Goal: Task Accomplishment & Management: Use online tool/utility

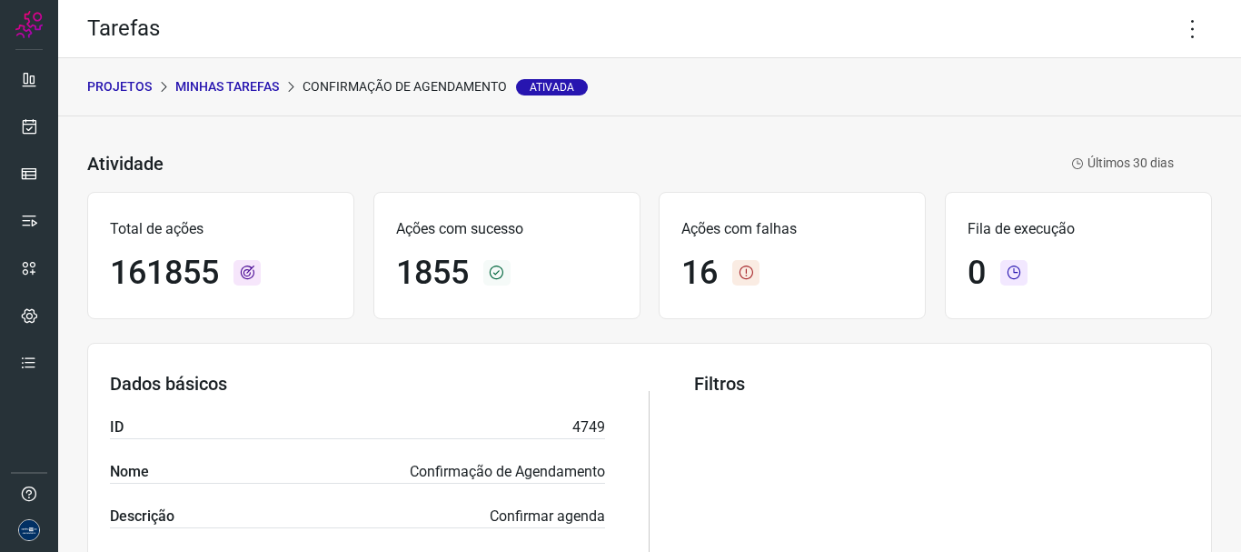
scroll to position [158, 0]
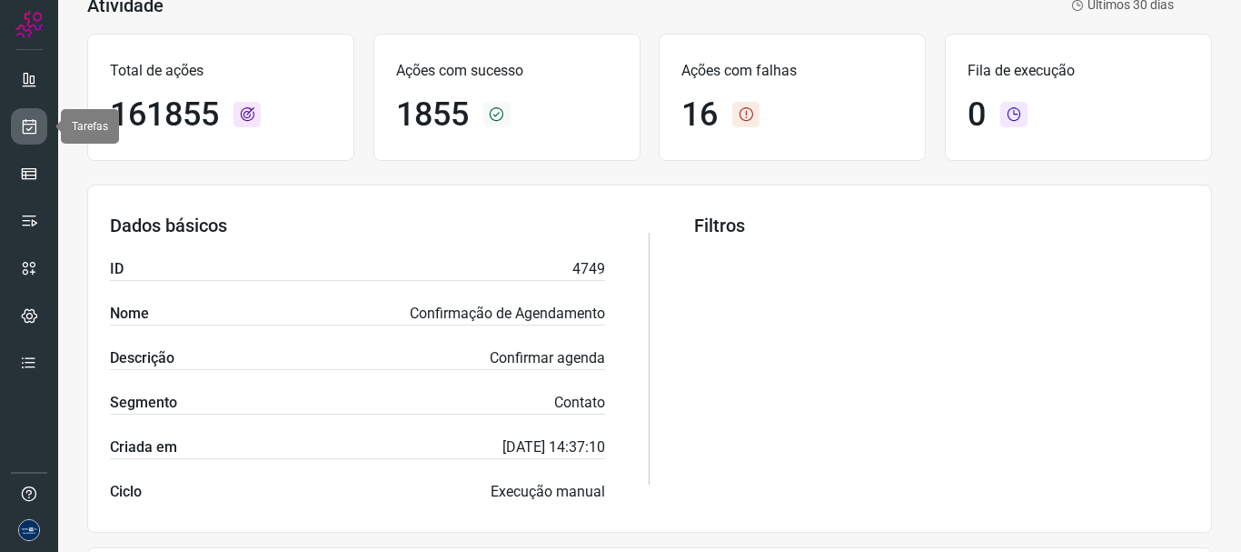
click at [34, 125] on icon at bounding box center [29, 126] width 19 height 18
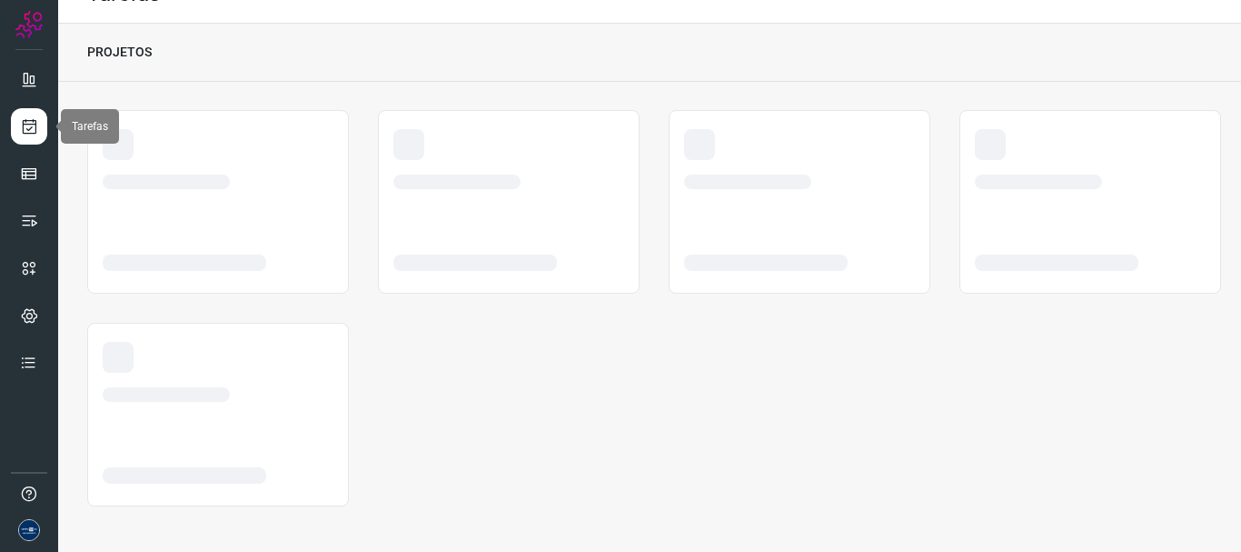
scroll to position [35, 0]
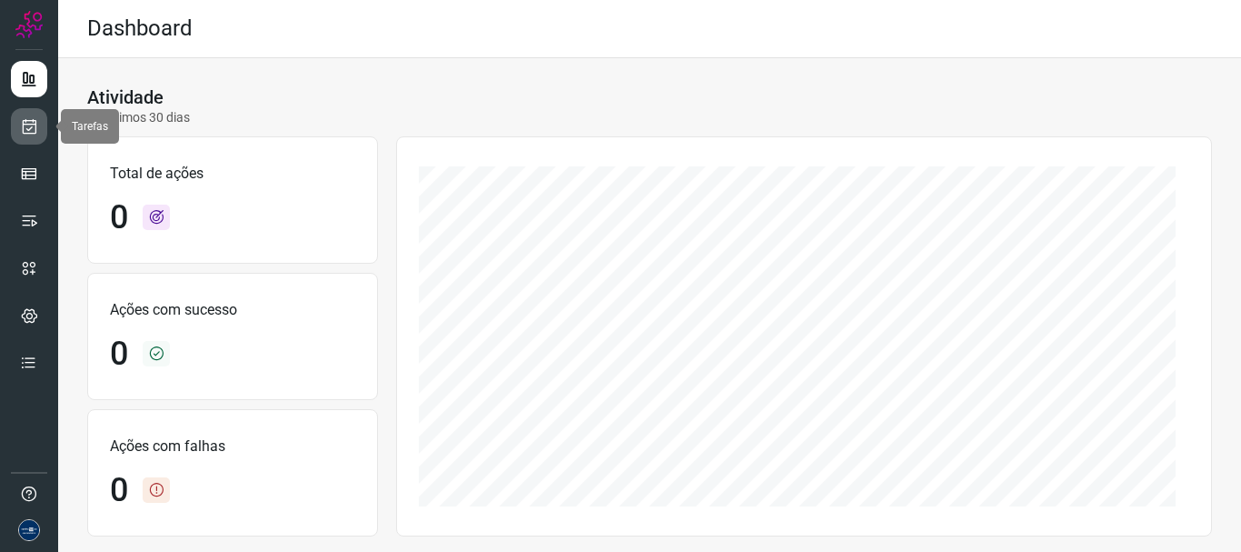
click at [33, 115] on link at bounding box center [29, 126] width 36 height 36
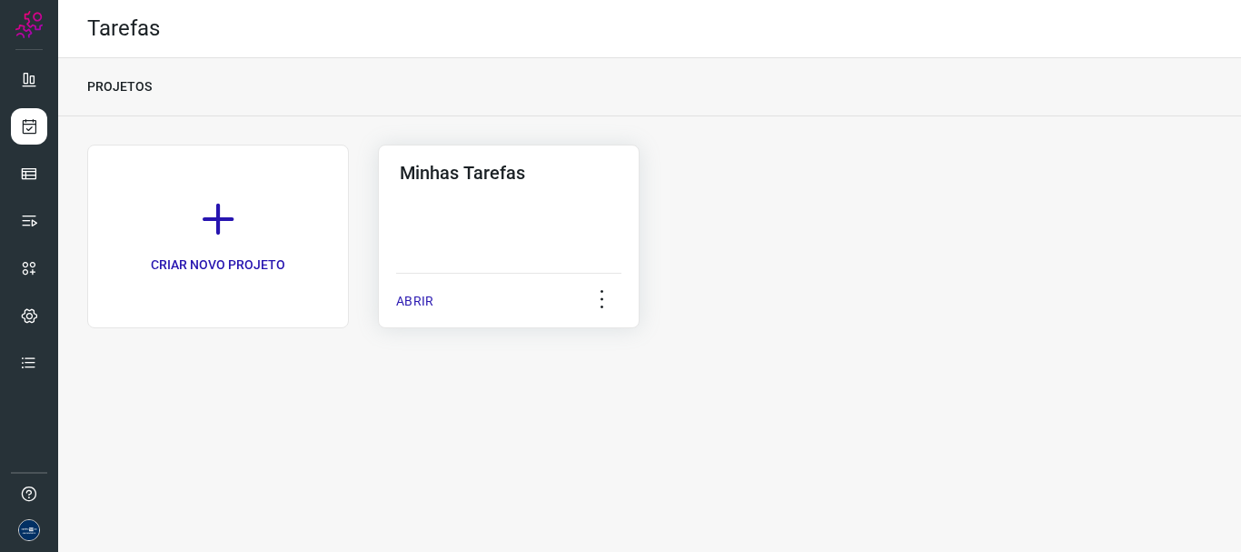
click at [432, 300] on p "ABRIR" at bounding box center [414, 301] width 37 height 19
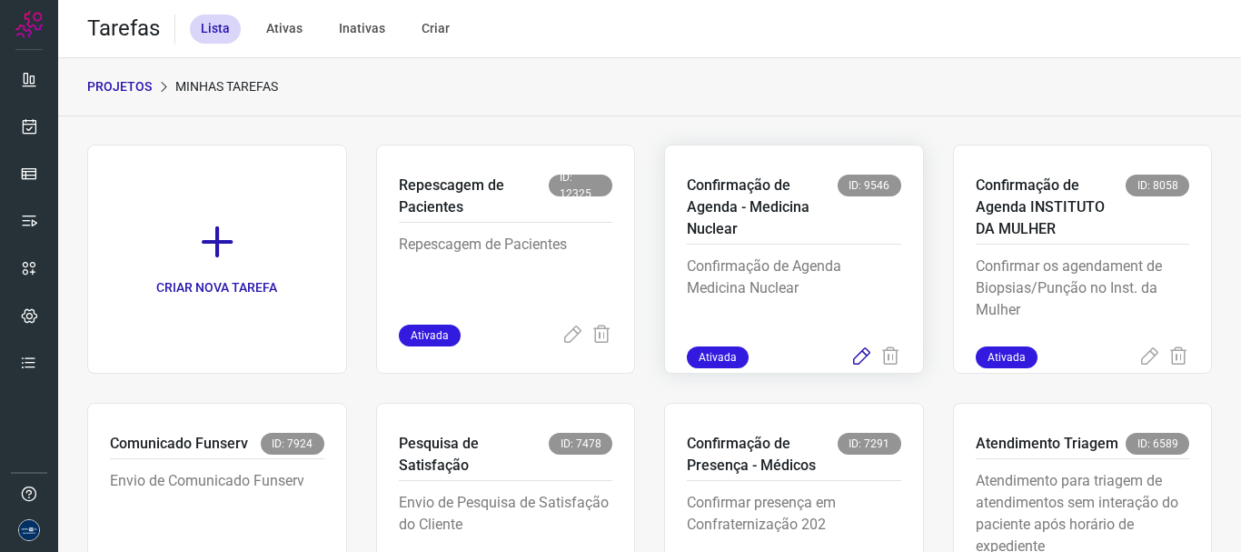
click at [851, 353] on icon at bounding box center [862, 357] width 22 height 22
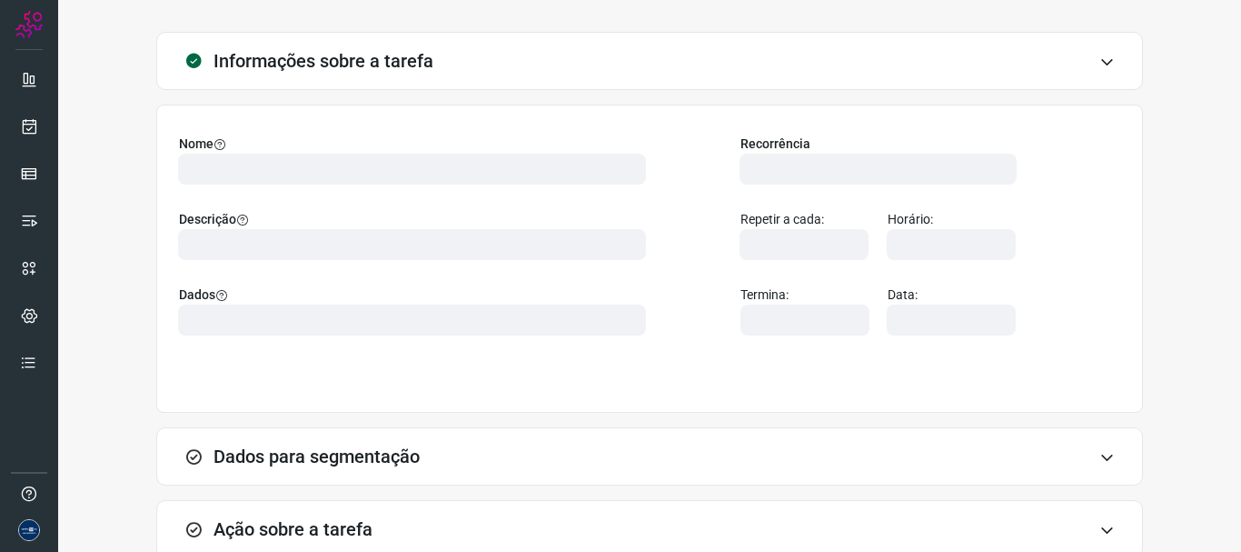
scroll to position [158, 0]
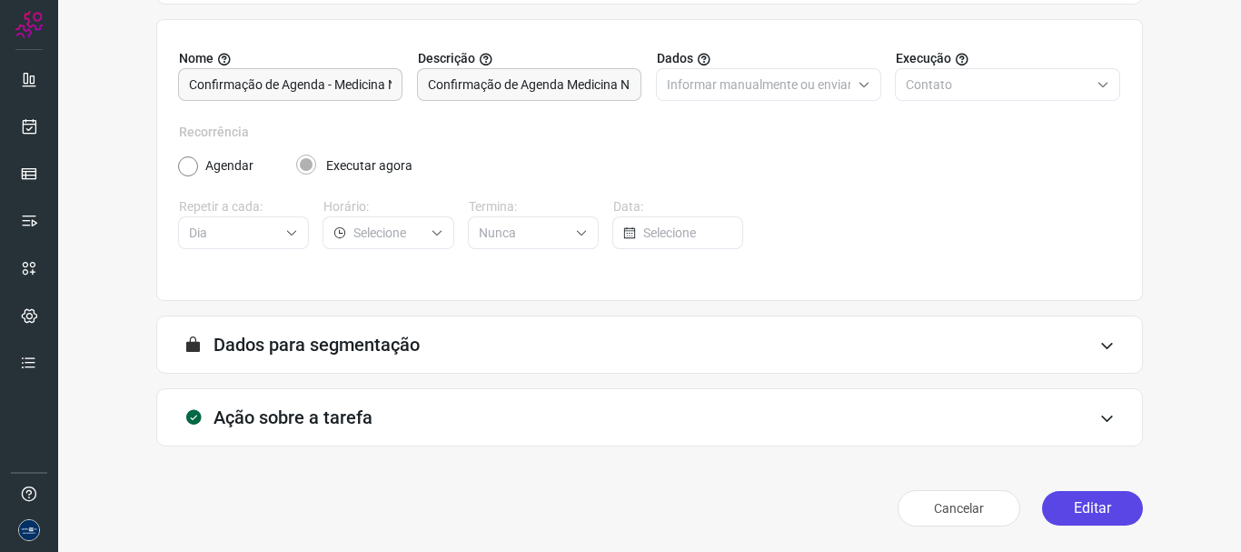
click at [1084, 495] on button "Editar" at bounding box center [1092, 508] width 101 height 35
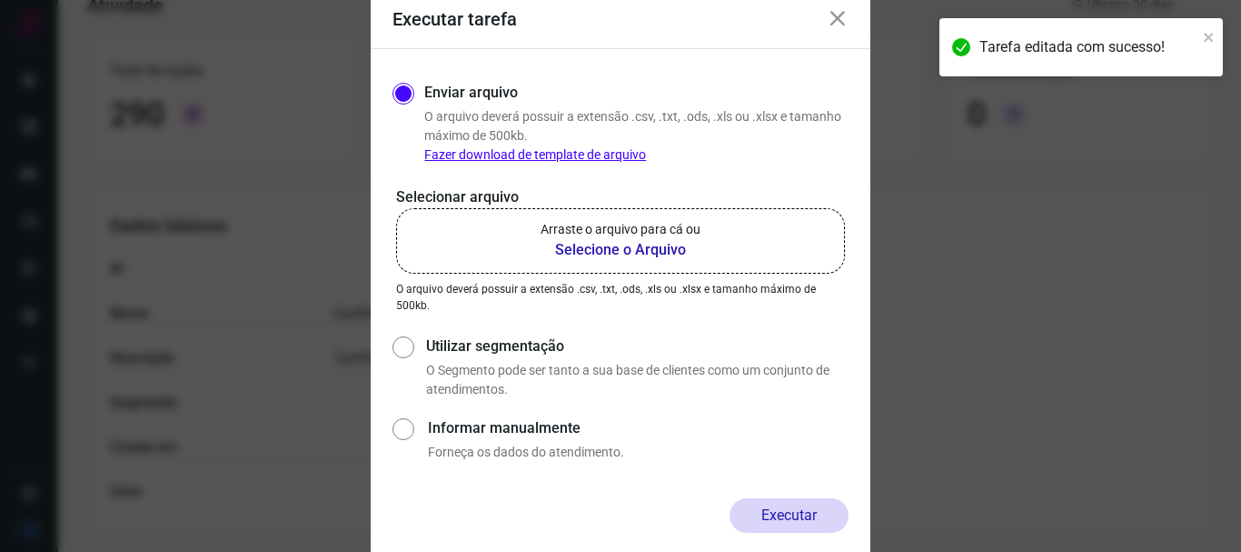
click at [549, 232] on p "Arraste o arquivo para cá ou" at bounding box center [621, 229] width 160 height 19
click at [0, 0] on input "Arraste o arquivo para cá ou Selecione o Arquivo" at bounding box center [0, 0] width 0 height 0
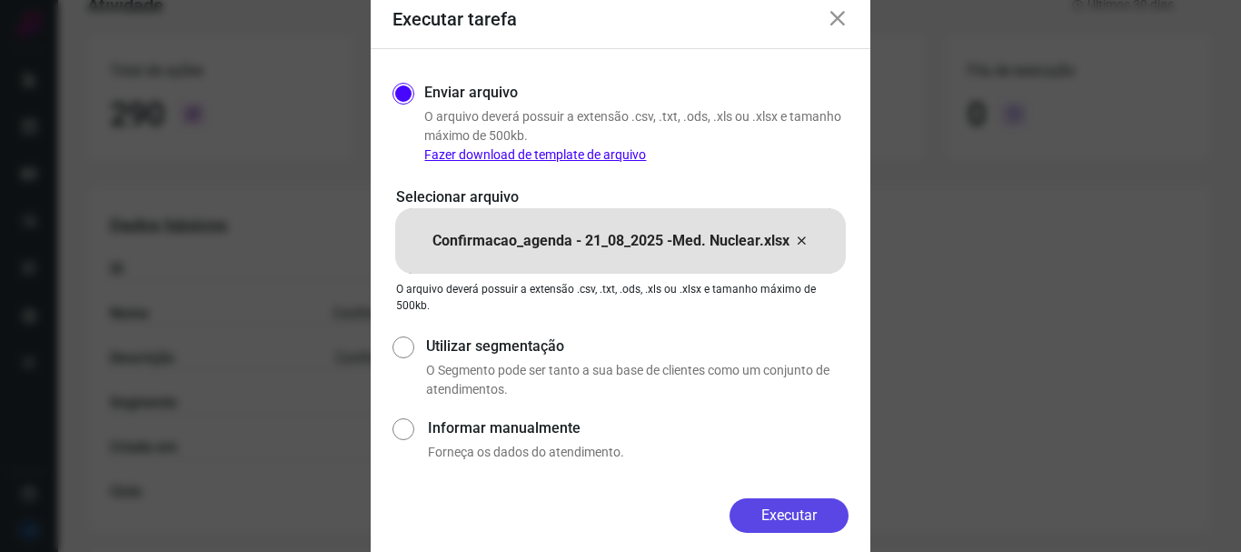
click at [788, 513] on button "Executar" at bounding box center [789, 515] width 119 height 35
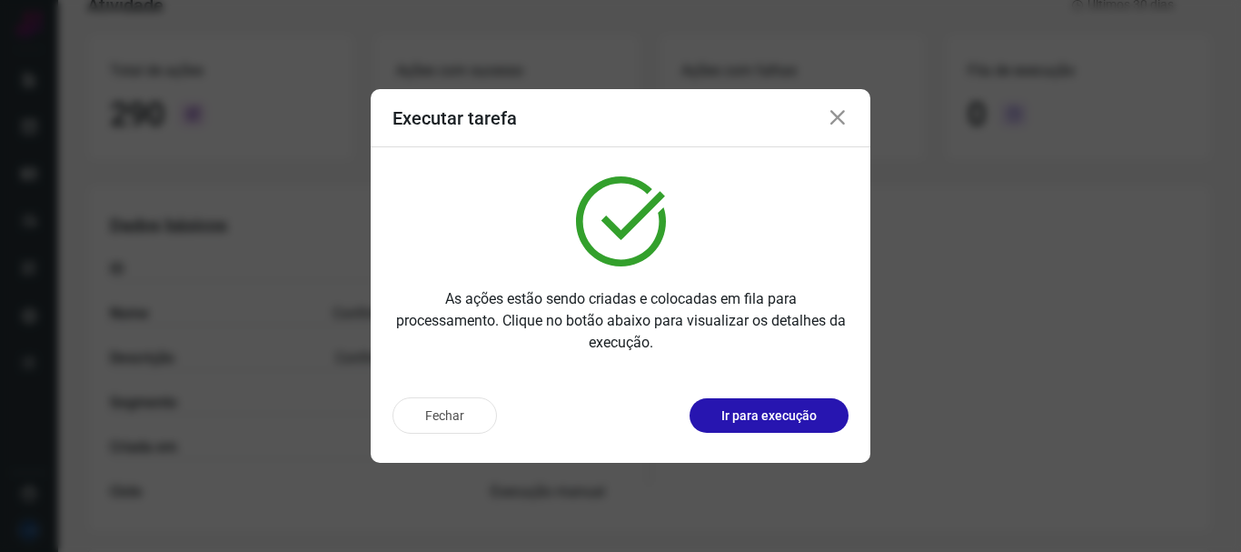
click at [842, 114] on icon at bounding box center [838, 118] width 22 height 22
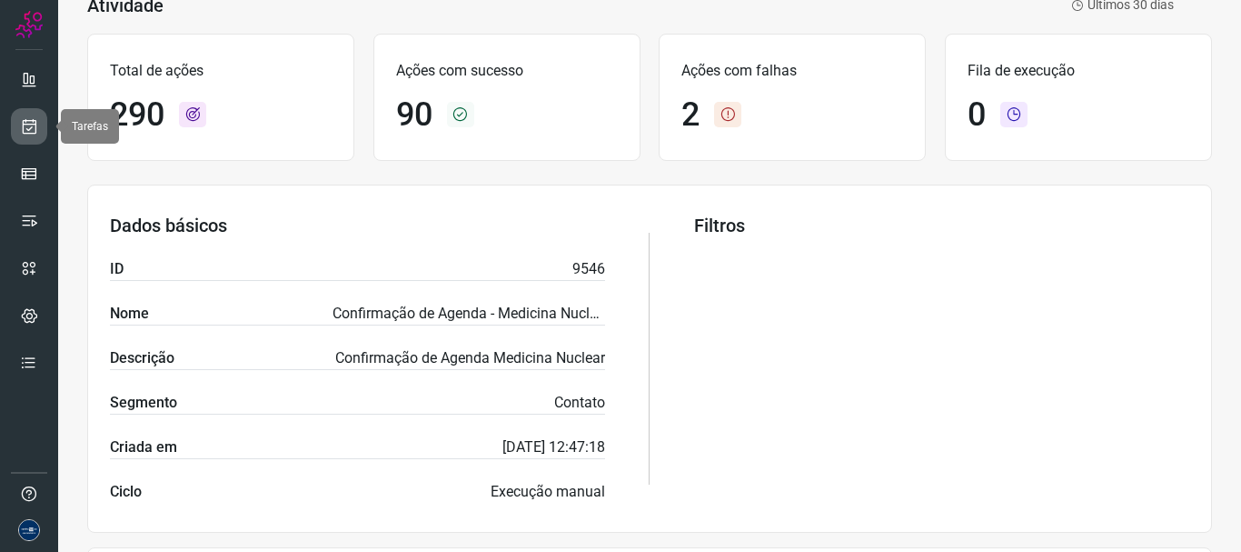
click at [31, 129] on icon at bounding box center [29, 126] width 19 height 18
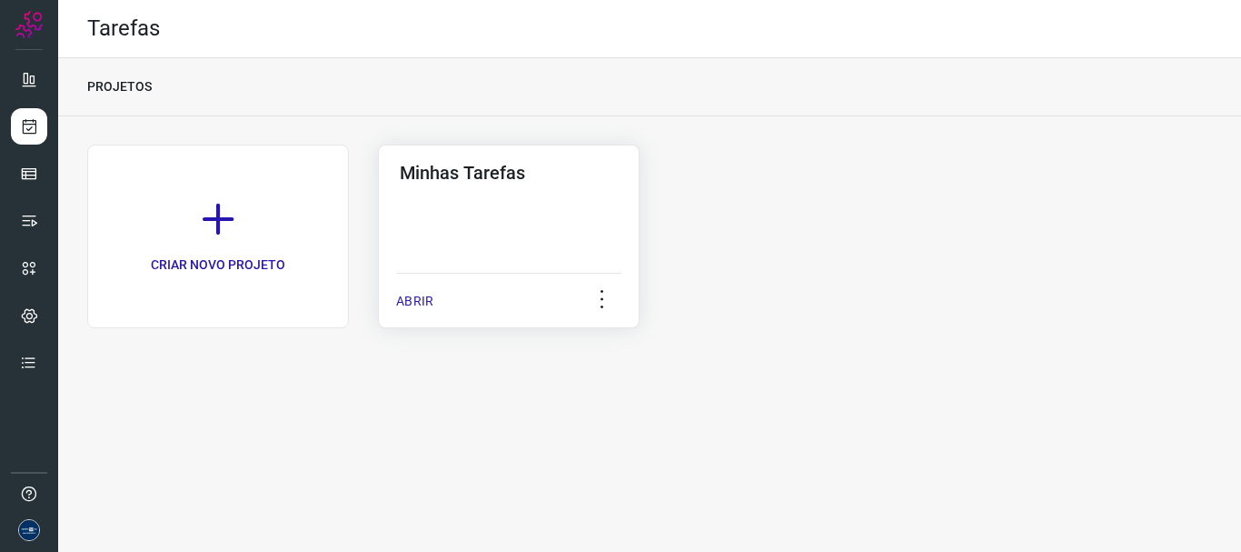
click at [407, 301] on p "ABRIR" at bounding box center [414, 301] width 37 height 19
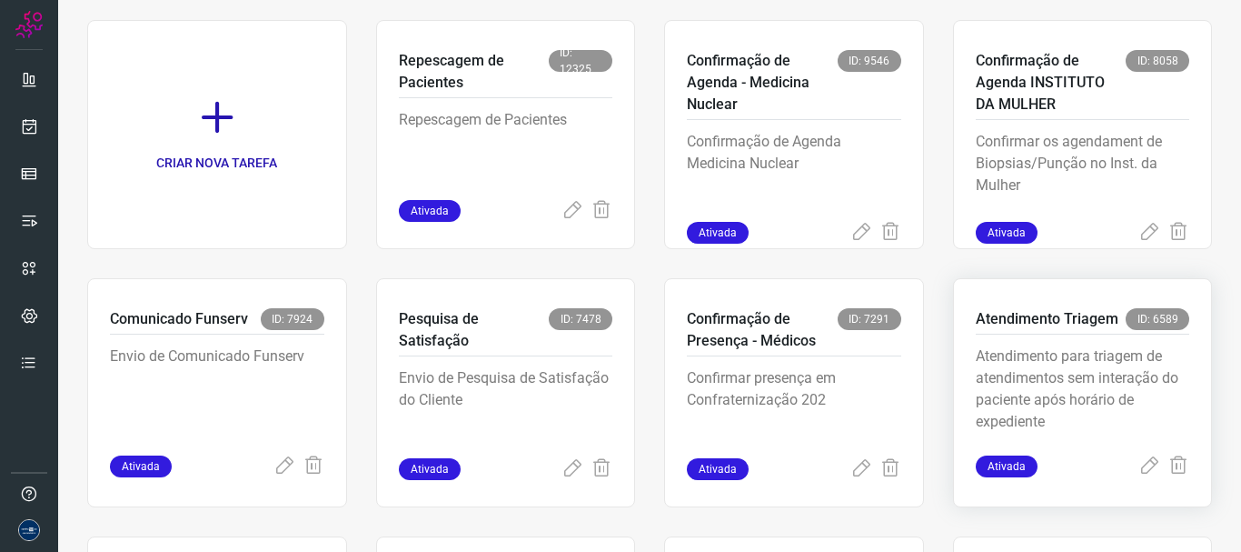
scroll to position [182, 0]
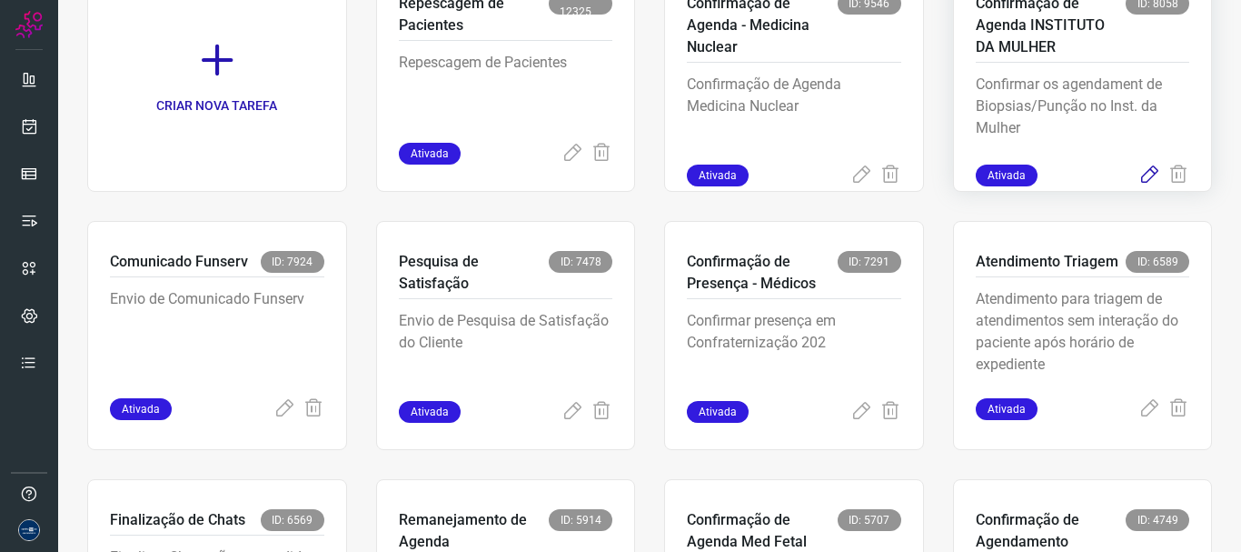
click at [1139, 181] on icon at bounding box center [1150, 175] width 22 height 22
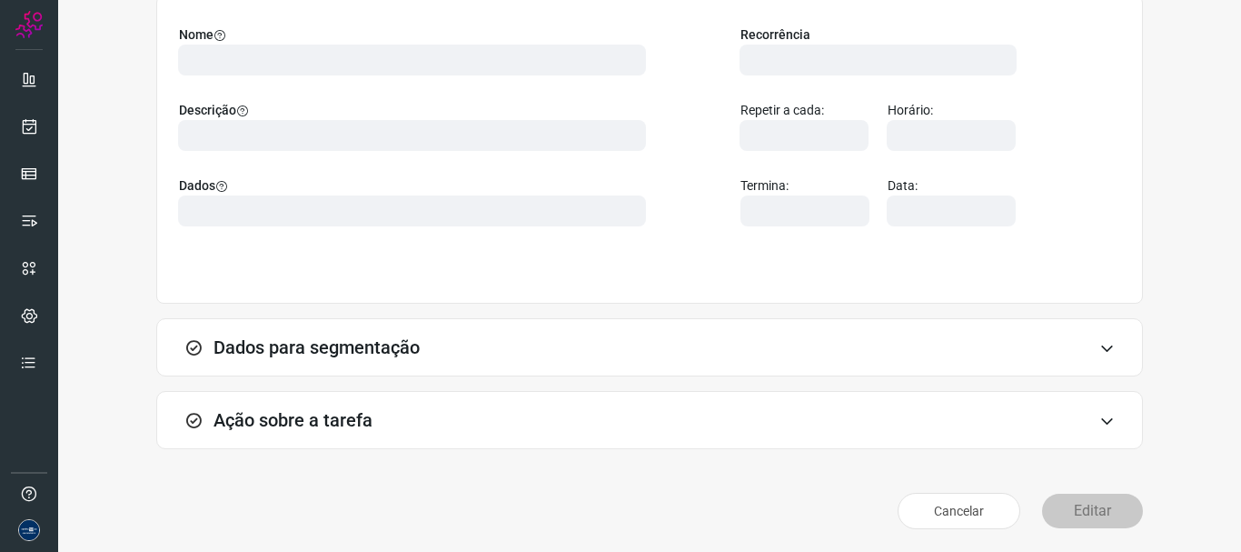
scroll to position [158, 0]
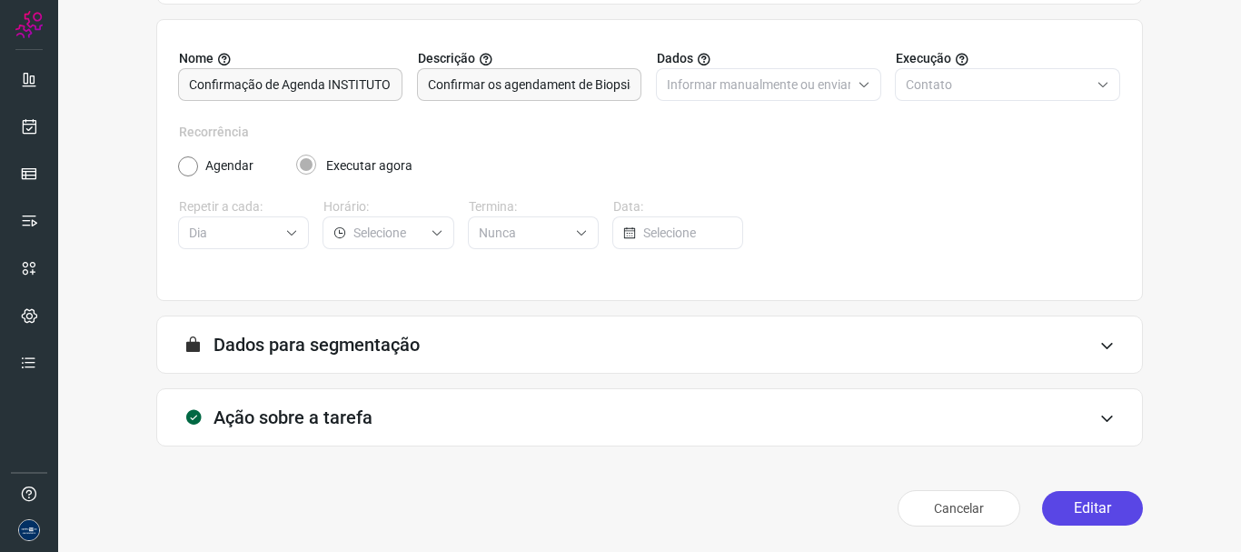
click at [1078, 512] on button "Editar" at bounding box center [1092, 508] width 101 height 35
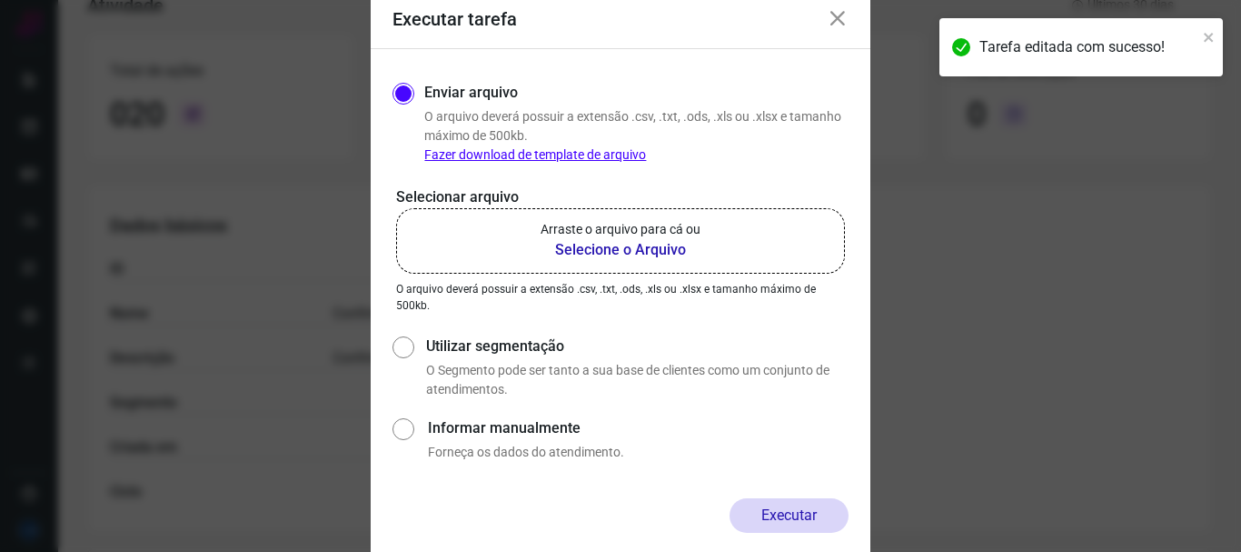
click at [598, 259] on b "Selecione o Arquivo" at bounding box center [621, 250] width 160 height 22
click at [0, 0] on input "Arraste o arquivo para cá ou Selecione o Arquivo" at bounding box center [0, 0] width 0 height 0
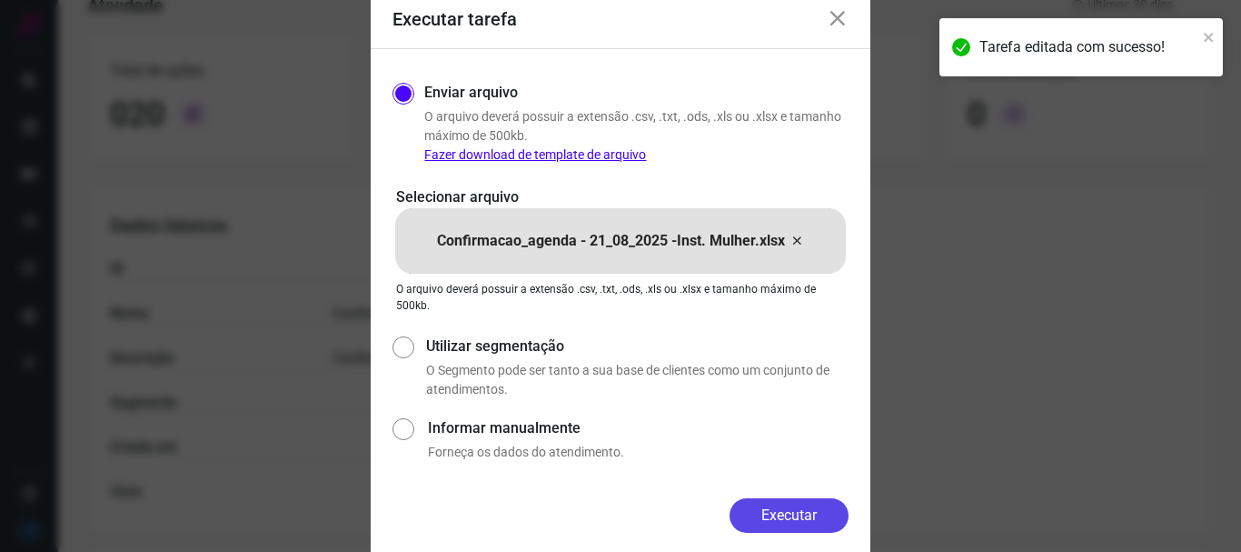
click at [797, 509] on button "Executar" at bounding box center [789, 515] width 119 height 35
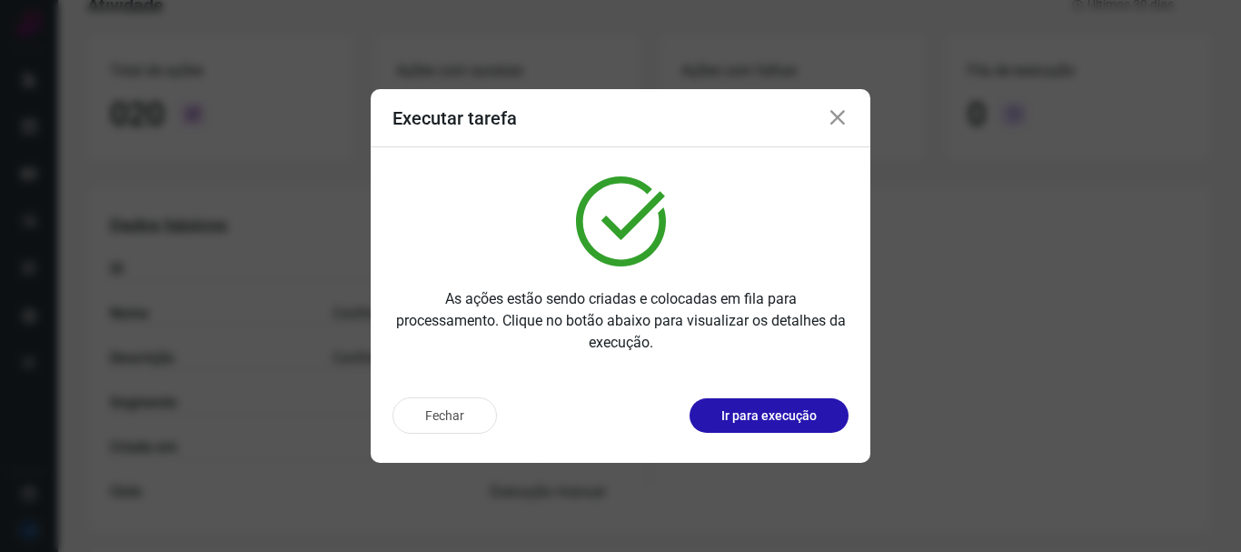
click at [835, 108] on icon at bounding box center [838, 118] width 22 height 22
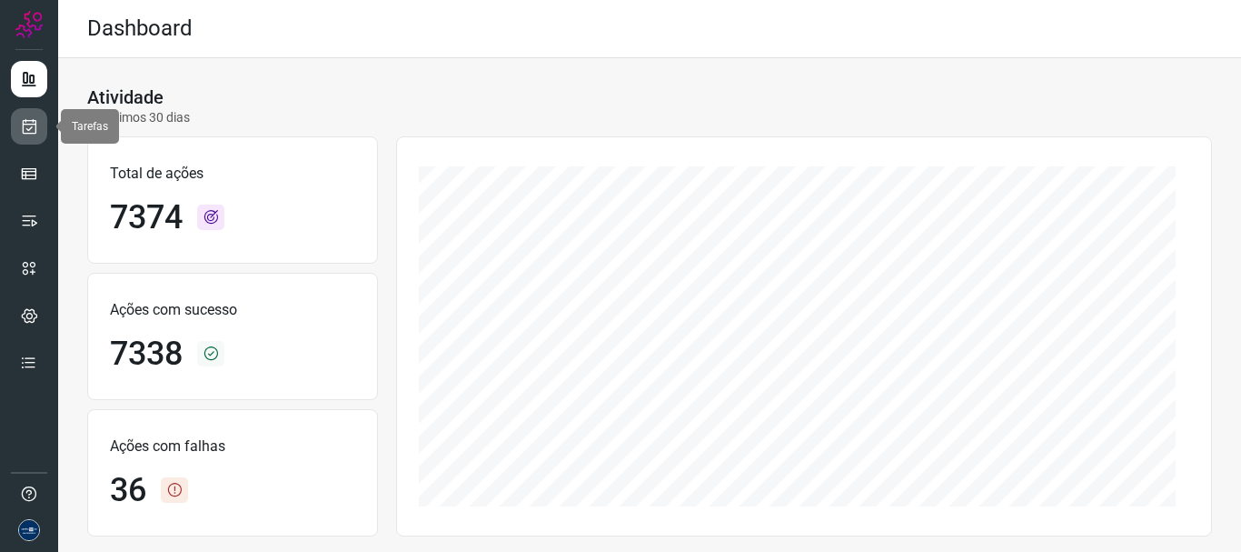
click at [23, 133] on icon at bounding box center [29, 126] width 19 height 18
